Goal: Task Accomplishment & Management: Manage account settings

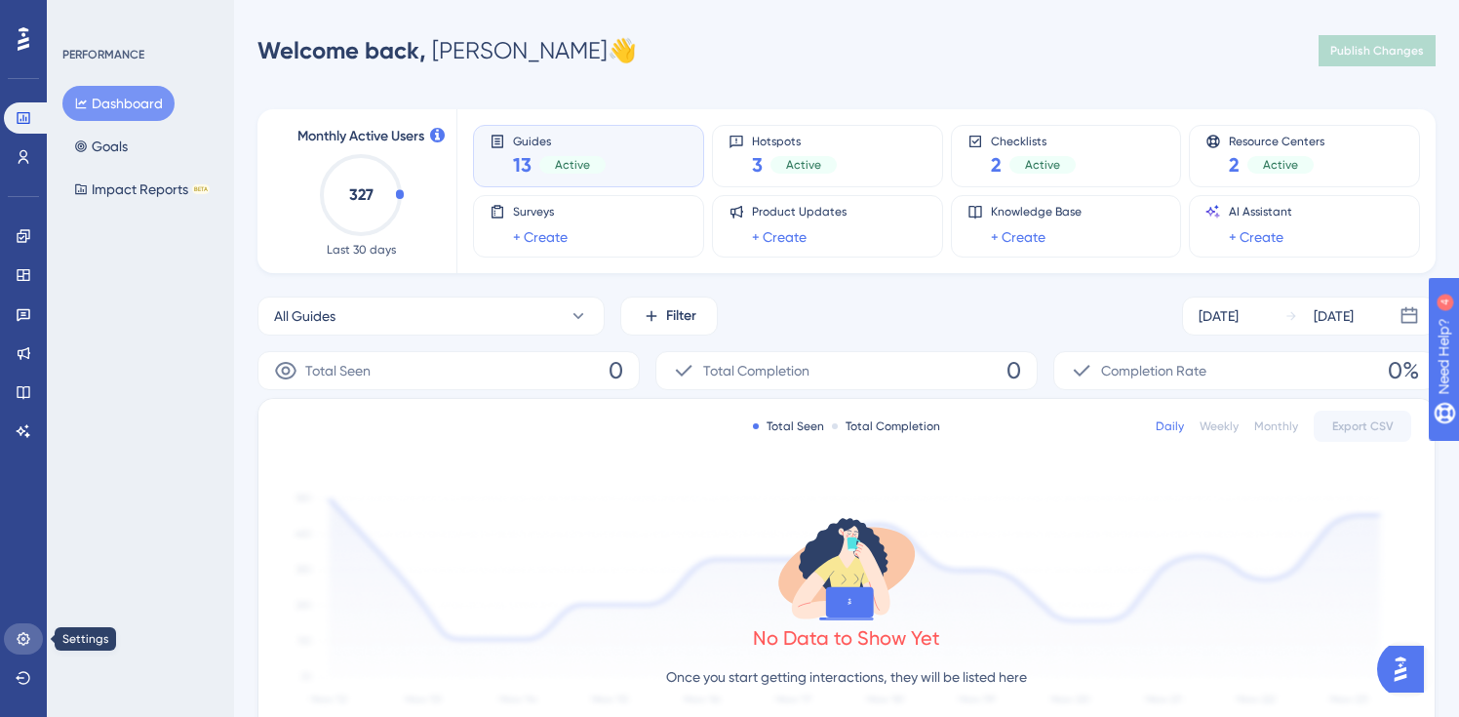
click at [21, 634] on icon at bounding box center [23, 638] width 13 height 13
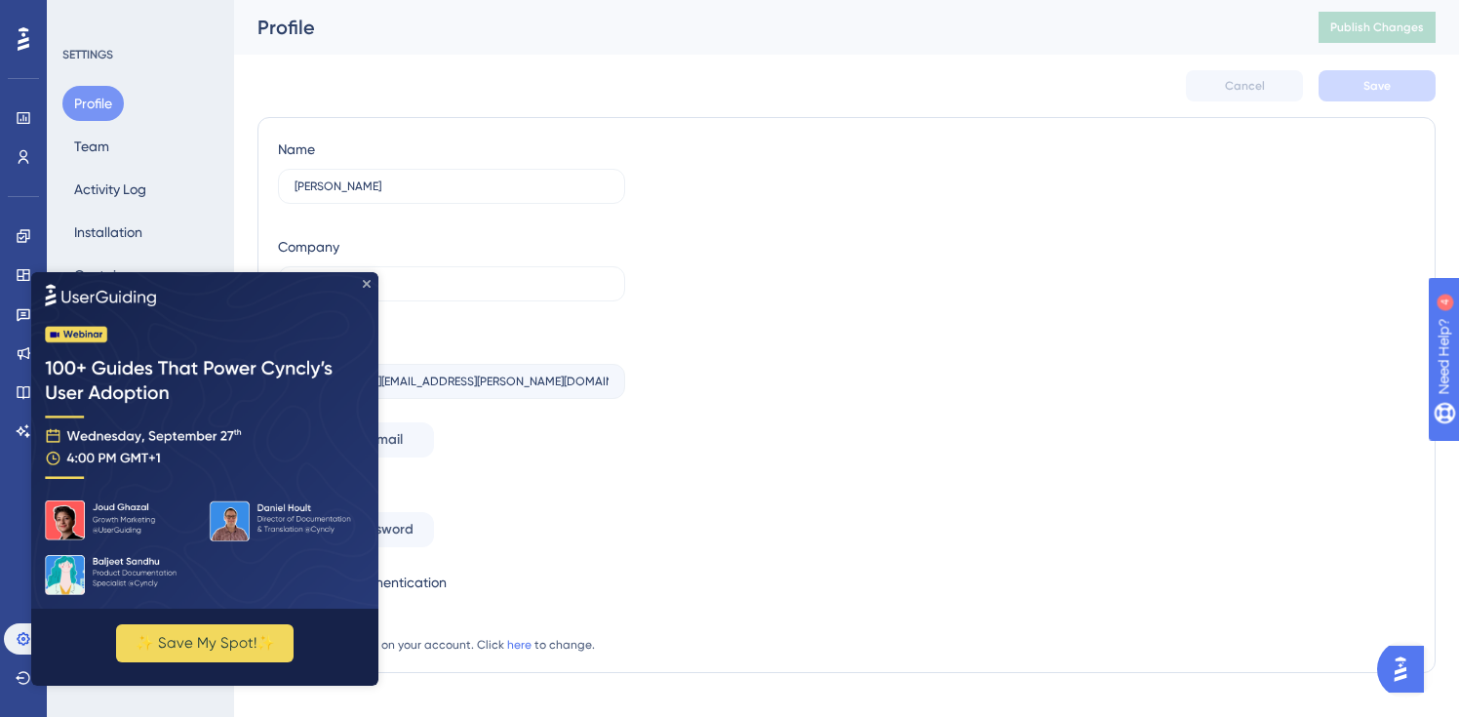
click at [367, 282] on icon "Close Preview" at bounding box center [367, 283] width 8 height 8
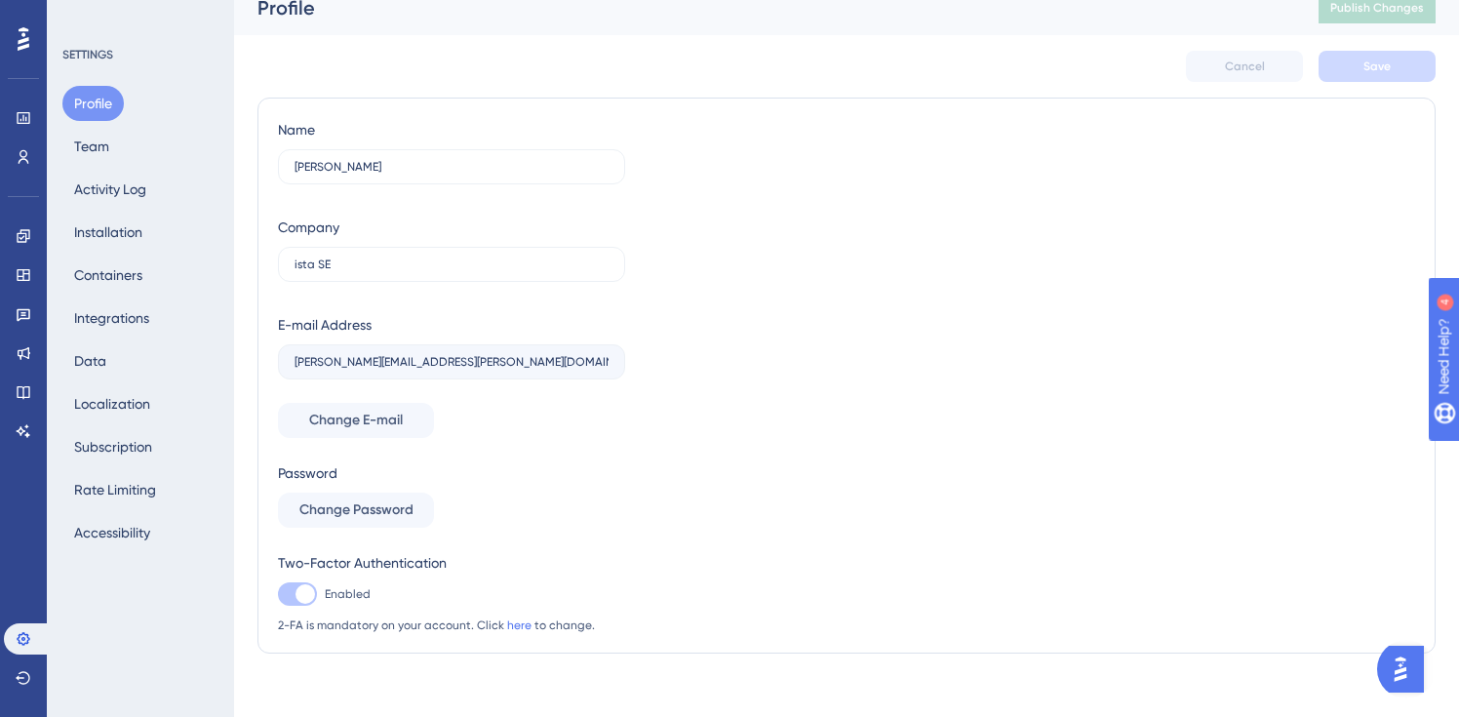
scroll to position [34, 0]
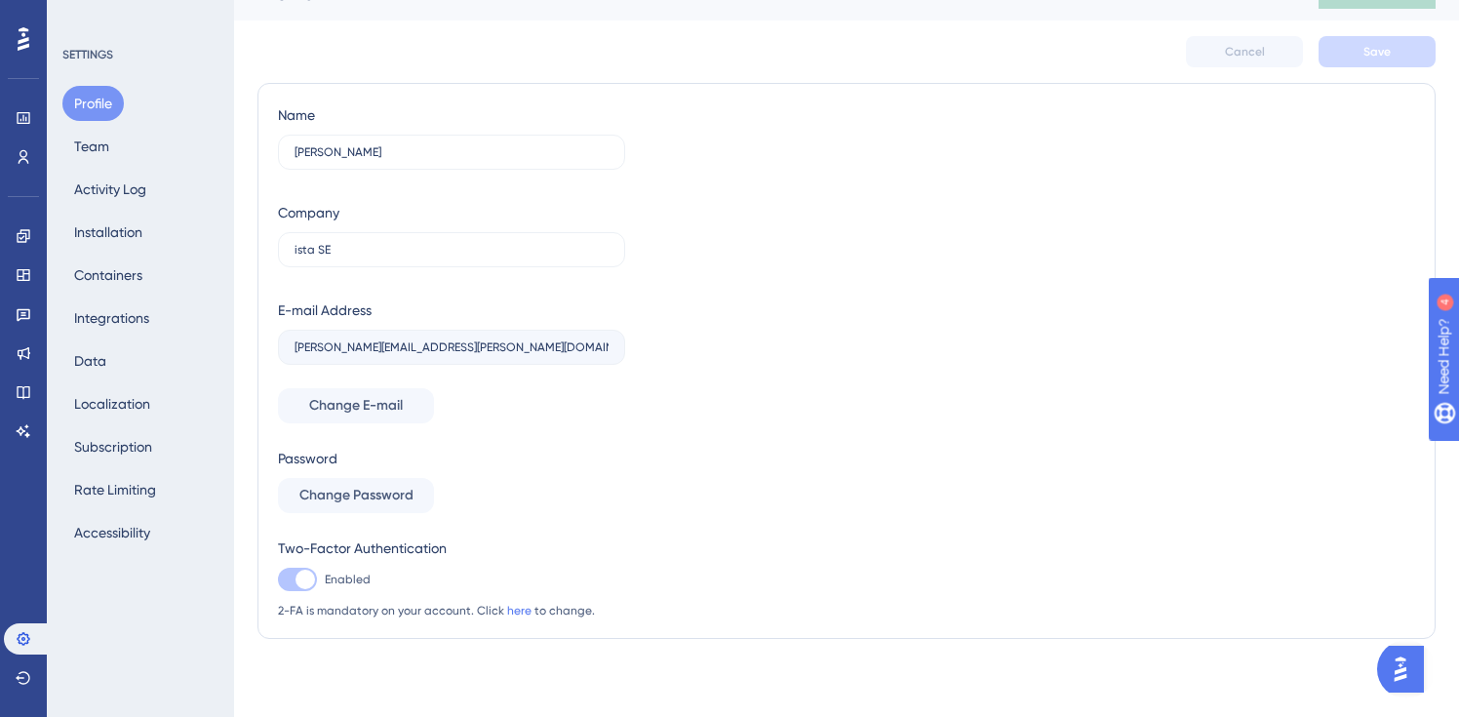
click at [302, 582] on div at bounding box center [305, 579] width 20 height 20
click at [518, 612] on link "here" at bounding box center [519, 611] width 24 height 14
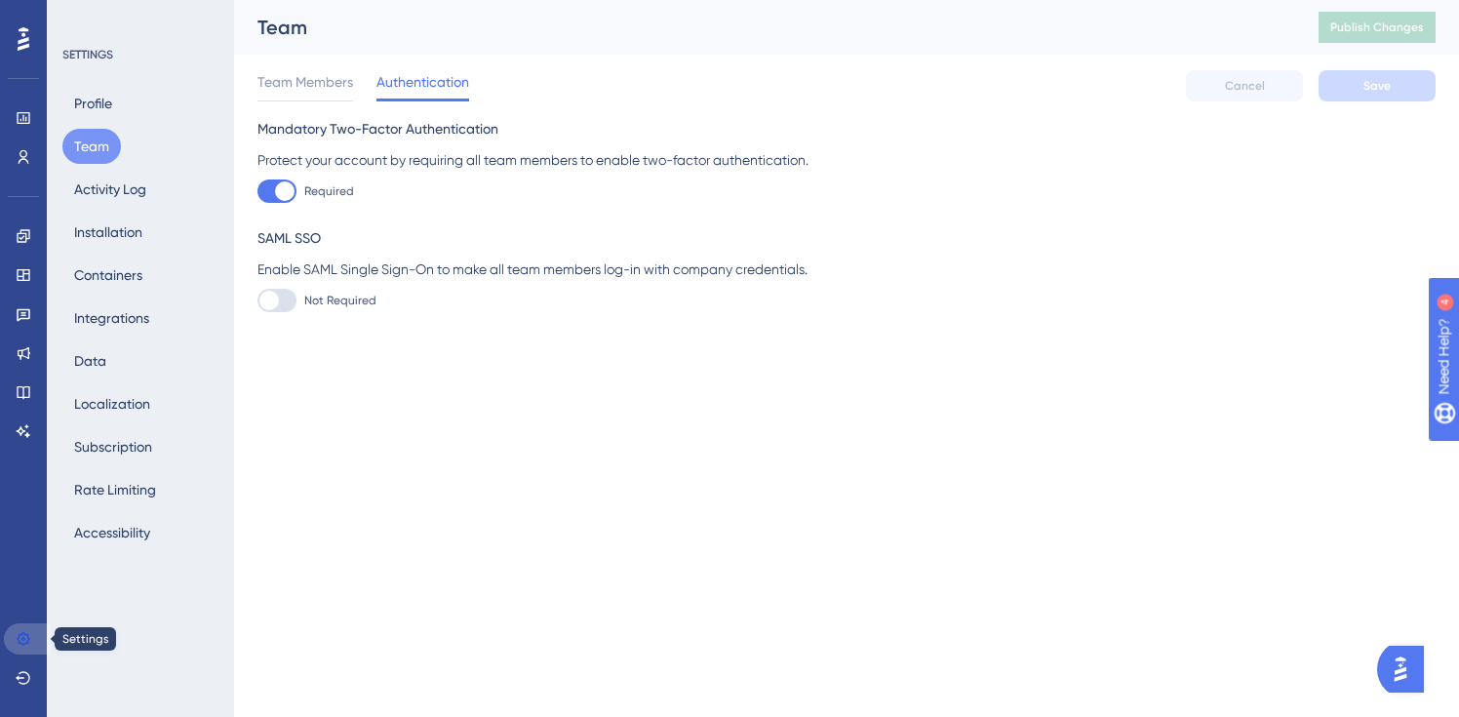
click at [20, 633] on icon at bounding box center [23, 638] width 13 height 13
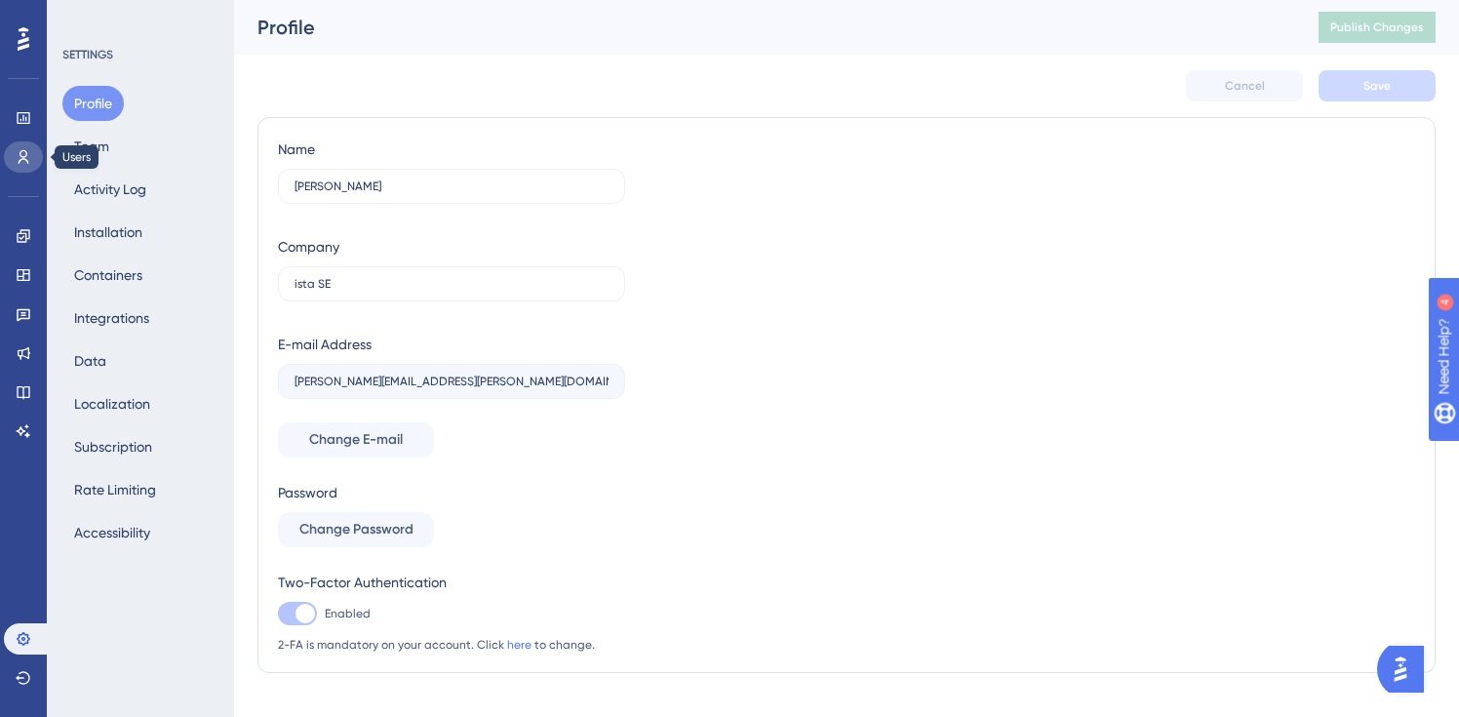
click at [18, 158] on icon at bounding box center [24, 157] width 16 height 16
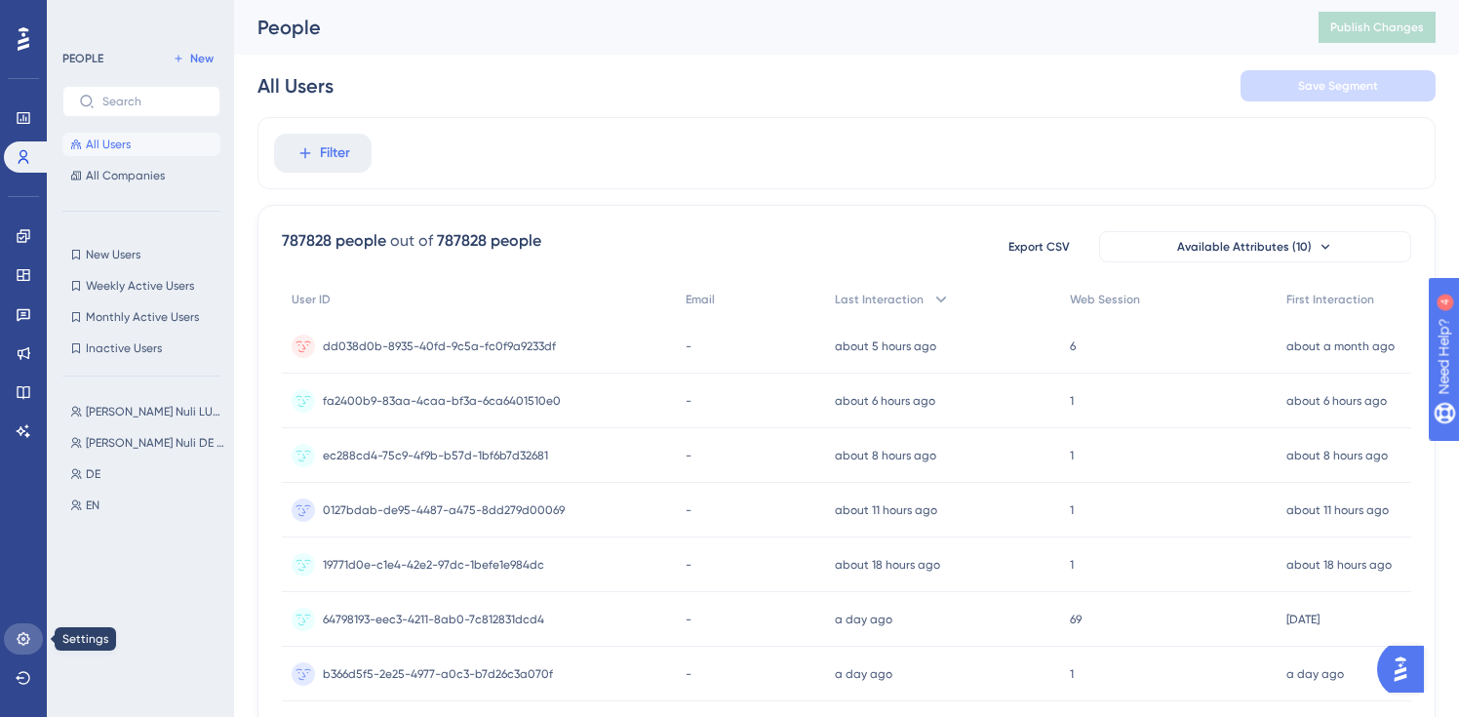
click at [28, 641] on icon at bounding box center [24, 639] width 16 height 16
